Goal: Feedback & Contribution: Submit feedback/report problem

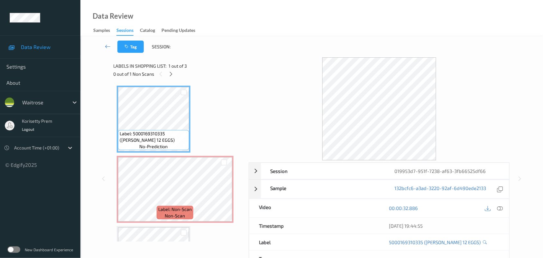
click at [276, 57] on div "Tag Session:" at bounding box center [312, 46] width 437 height 21
click at [502, 207] on icon at bounding box center [501, 208] width 6 height 6
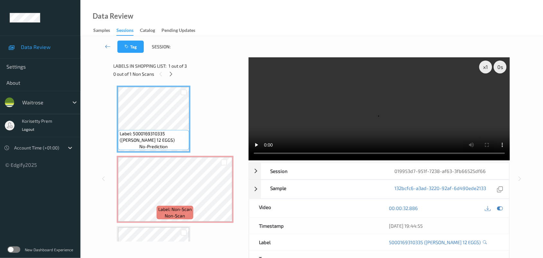
click at [321, 112] on video at bounding box center [380, 108] width 262 height 103
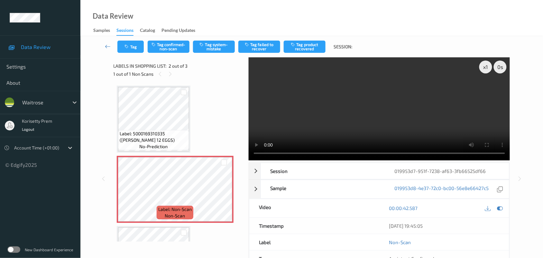
click at [319, 108] on video at bounding box center [380, 108] width 262 height 103
click at [319, 121] on video at bounding box center [380, 108] width 262 height 103
click at [150, 130] on span "Label: 5000169310335 ([PERSON_NAME] 12 EGGS)" at bounding box center [154, 136] width 68 height 13
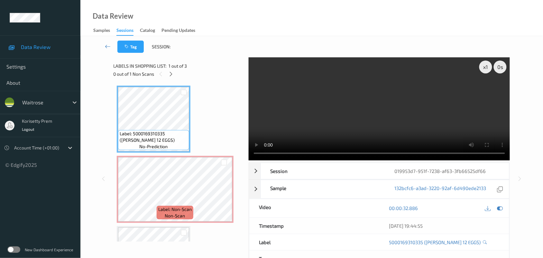
click at [408, 100] on video at bounding box center [380, 108] width 262 height 103
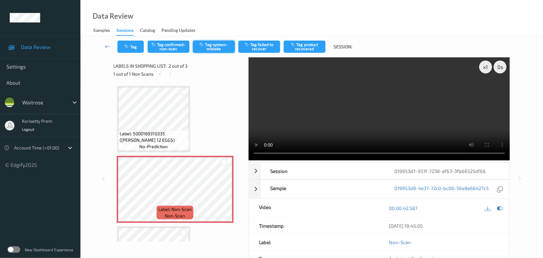
click at [208, 46] on button "Tag system-mistake" at bounding box center [214, 47] width 42 height 12
click at [126, 47] on icon "button" at bounding box center [127, 46] width 5 height 5
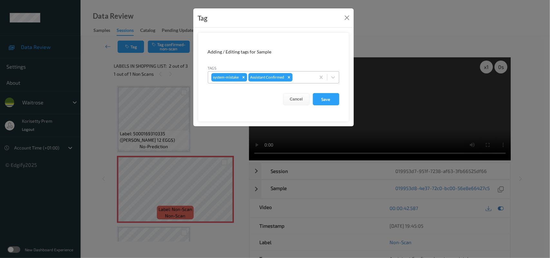
click at [308, 71] on div "system-mistake Assistant Confirmed" at bounding box center [273, 77] width 131 height 12
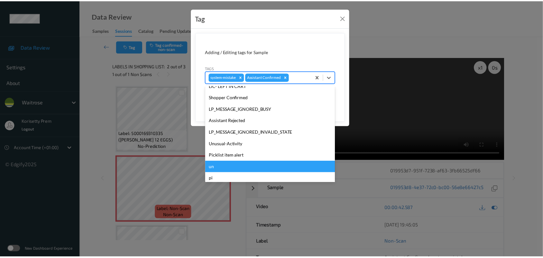
scroll to position [160, 0]
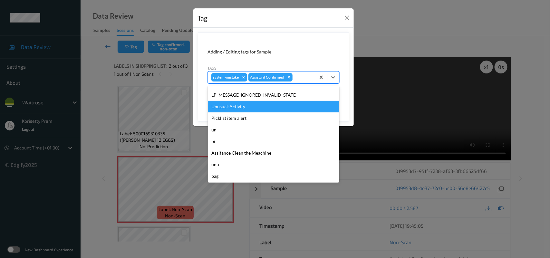
click at [238, 106] on div "Unusual-Activity" at bounding box center [273, 107] width 131 height 12
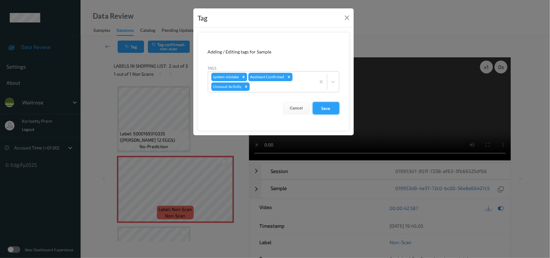
click at [336, 108] on button "Save" at bounding box center [326, 108] width 26 height 12
